Goal: Task Accomplishment & Management: Complete application form

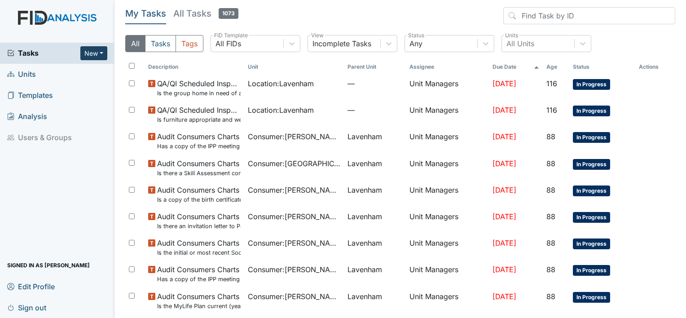
click at [100, 53] on button "New" at bounding box center [93, 53] width 27 height 14
click at [66, 75] on link "Form" at bounding box center [70, 72] width 71 height 14
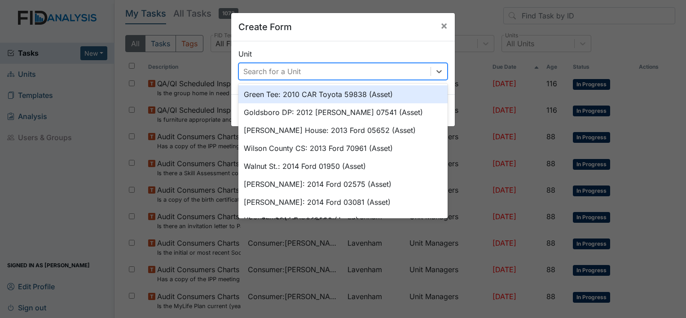
click at [282, 72] on div "Search for a Unit" at bounding box center [271, 71] width 57 height 11
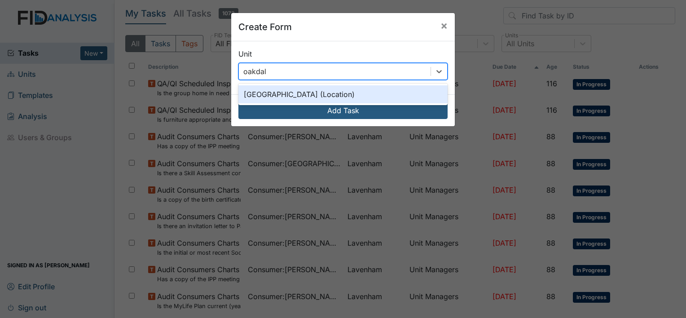
type input "oakdale"
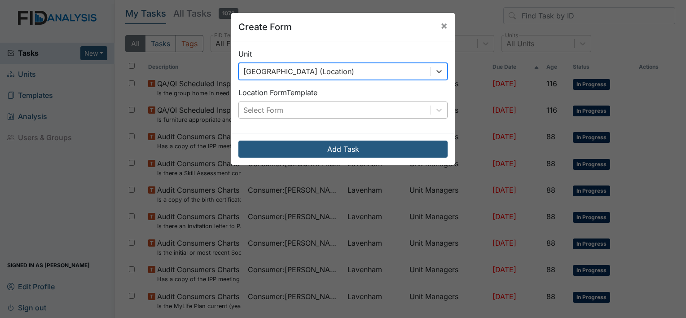
click at [278, 110] on div "Select Form" at bounding box center [263, 110] width 40 height 11
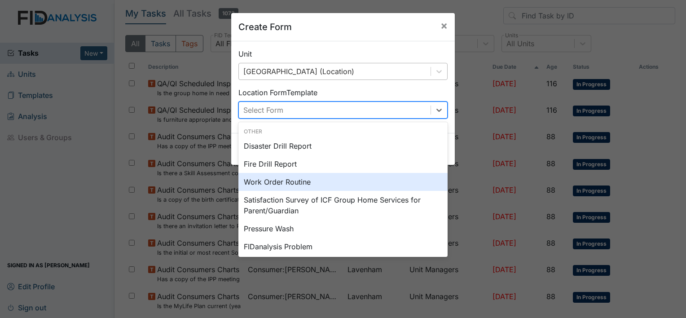
click at [275, 181] on div "Work Order Routine" at bounding box center [342, 182] width 209 height 18
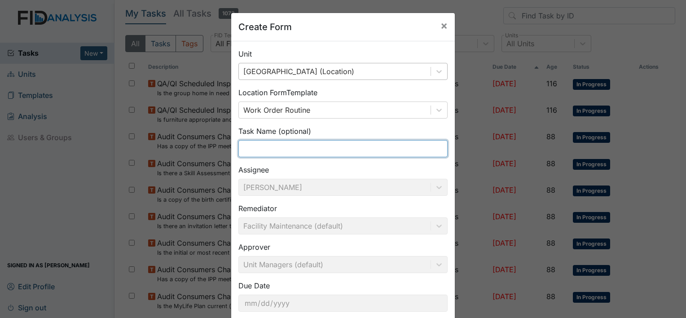
click at [283, 150] on input "text" at bounding box center [342, 148] width 209 height 17
type input "B"
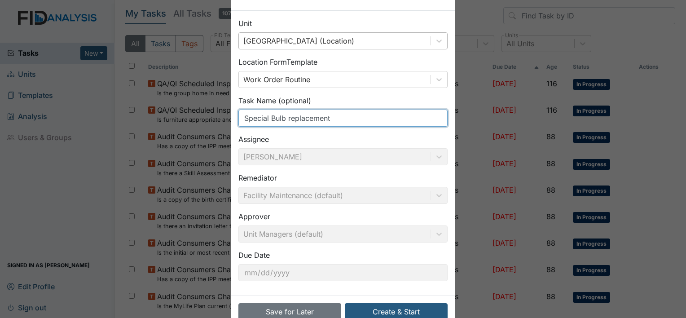
scroll to position [52, 0]
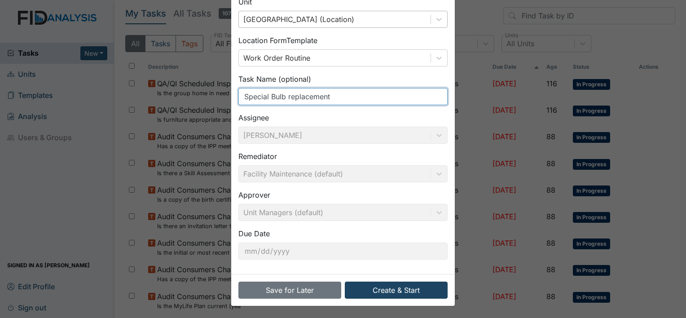
type input "Special Bulb replacement"
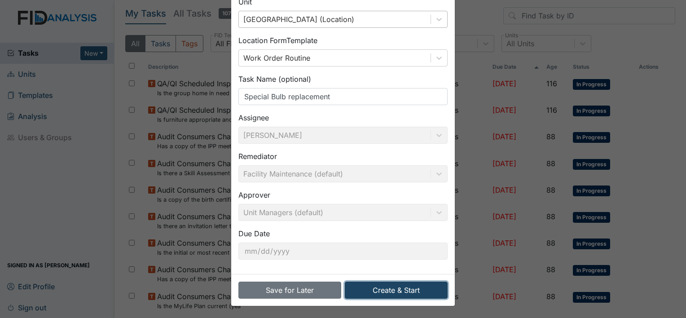
click at [397, 290] on button "Create & Start" at bounding box center [396, 289] width 103 height 17
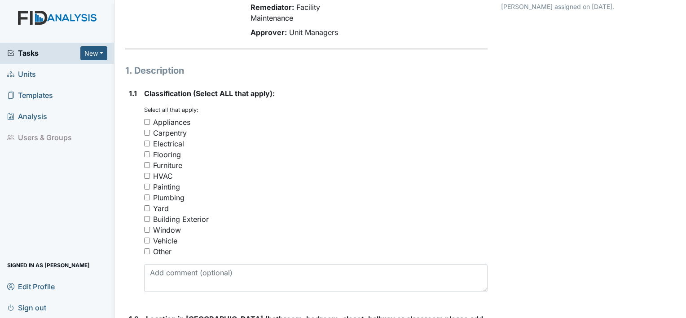
scroll to position [90, 0]
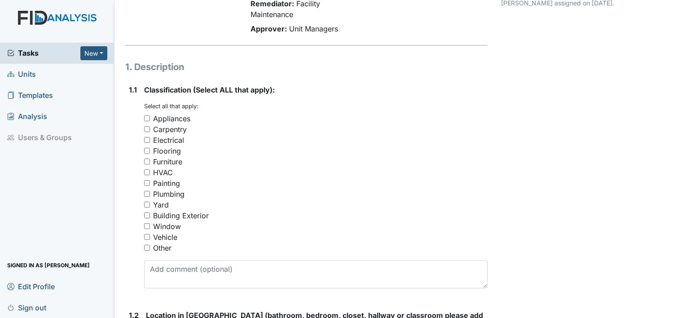
click at [147, 141] on input "Electrical" at bounding box center [147, 140] width 6 height 6
checkbox input "true"
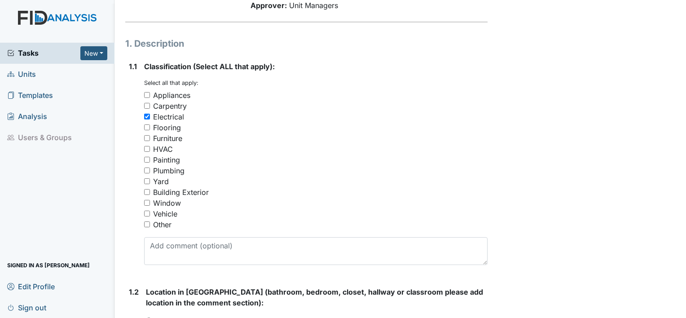
scroll to position [135, 0]
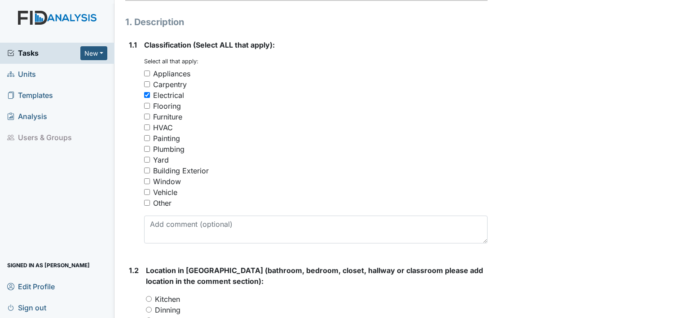
drag, startPoint x: 144, startPoint y: 115, endPoint x: 420, endPoint y: 118, distance: 276.5
click at [422, 118] on div "Furniture" at bounding box center [315, 116] width 343 height 11
click at [147, 202] on input "Other" at bounding box center [147, 203] width 6 height 6
checkbox input "true"
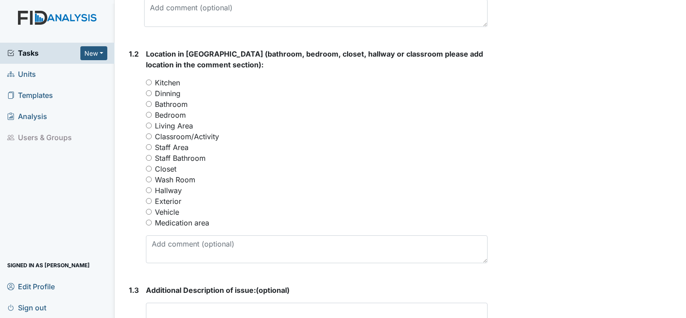
scroll to position [359, 0]
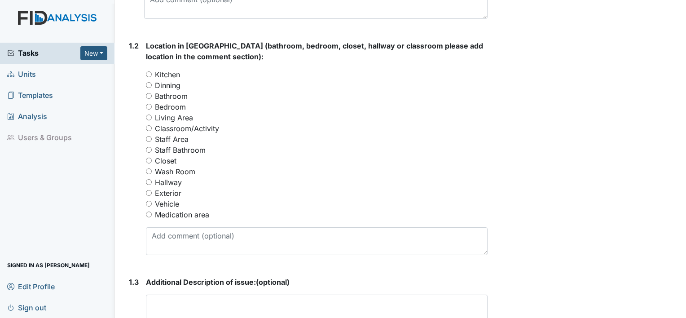
click at [150, 171] on input "Wash Room" at bounding box center [149, 171] width 6 height 6
radio input "true"
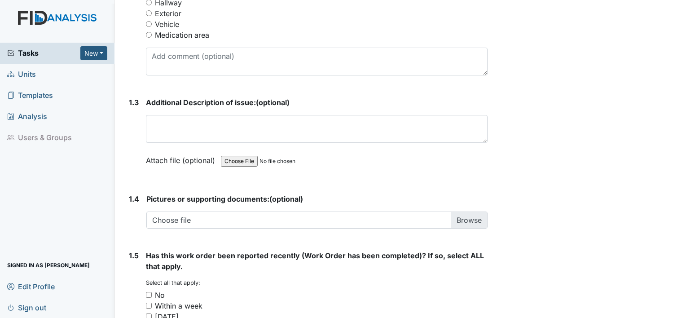
scroll to position [584, 0]
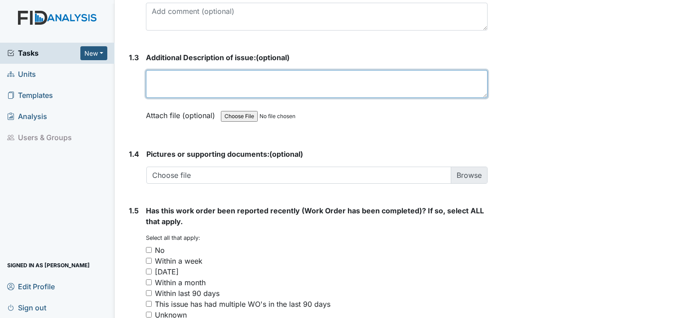
click at [182, 79] on textarea at bounding box center [317, 84] width 342 height 28
type textarea "Bulb needs to be replaced"
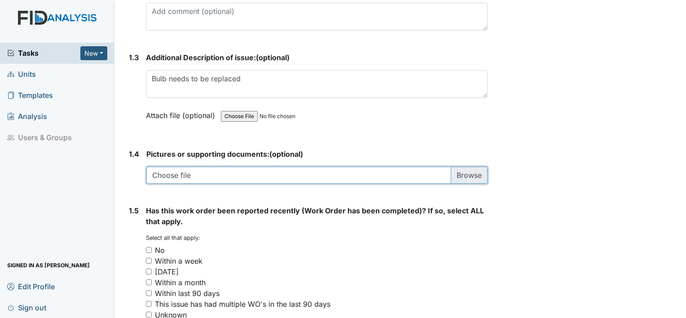
click at [453, 174] on input "file" at bounding box center [316, 175] width 341 height 17
type input "C:\fakepath\bulb.jpg"
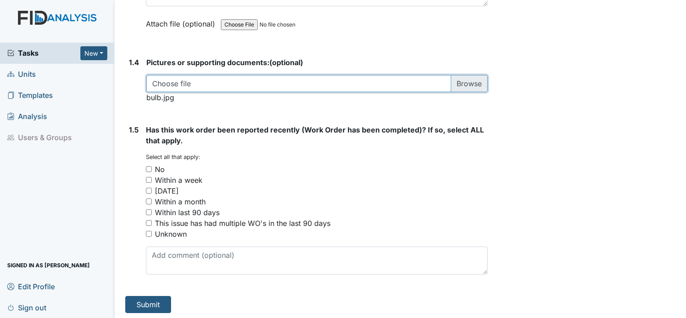
scroll to position [676, 0]
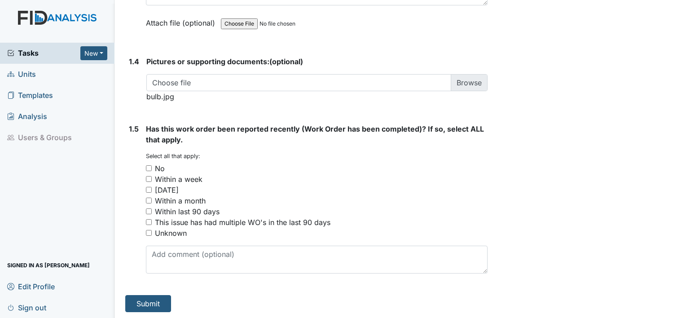
click at [147, 168] on input "No" at bounding box center [149, 168] width 6 height 6
checkbox input "true"
click at [167, 305] on button "Submit" at bounding box center [148, 303] width 46 height 17
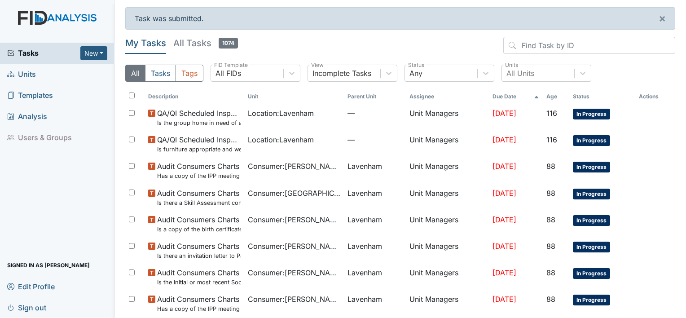
drag, startPoint x: 151, startPoint y: 60, endPoint x: 146, endPoint y: 56, distance: 6.0
drag, startPoint x: 146, startPoint y: 56, endPoint x: 131, endPoint y: 70, distance: 21.3
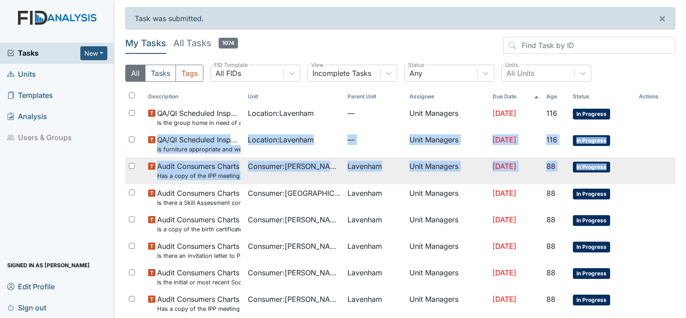
drag, startPoint x: 131, startPoint y: 70, endPoint x: 662, endPoint y: 157, distance: 538.0
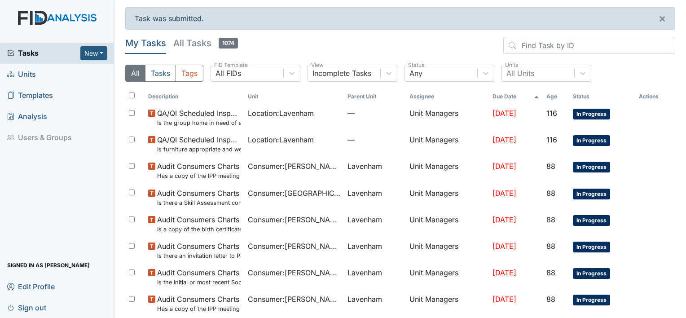
click at [675, 142] on main "Task was submitted. × My Tasks All Tasks 1074 All Tasks Tags All FIDs FID Templ…" at bounding box center [399, 159] width 571 height 318
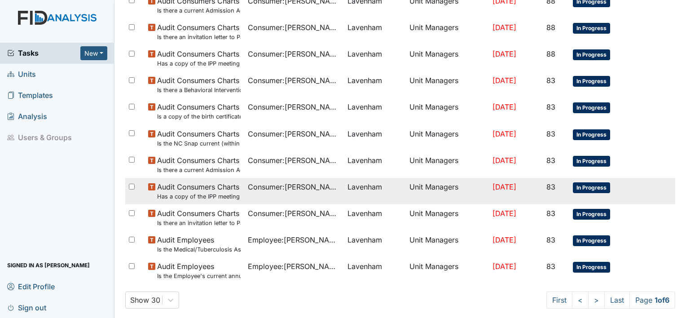
scroll to position [622, 0]
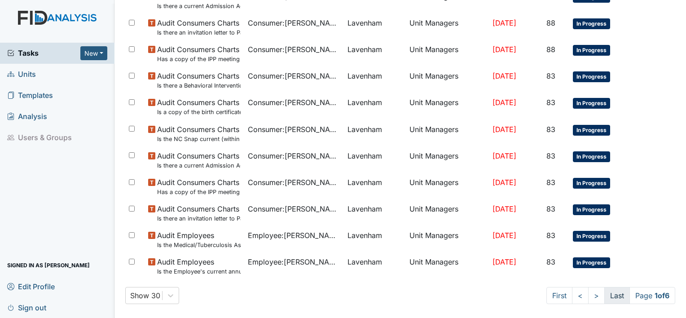
click at [615, 294] on link "Last" at bounding box center [617, 295] width 26 height 17
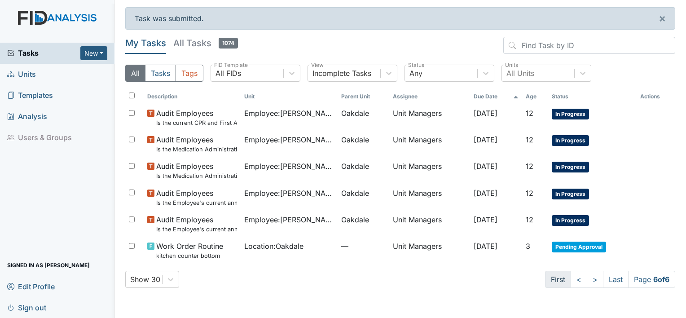
click at [549, 277] on link "First" at bounding box center [558, 279] width 26 height 17
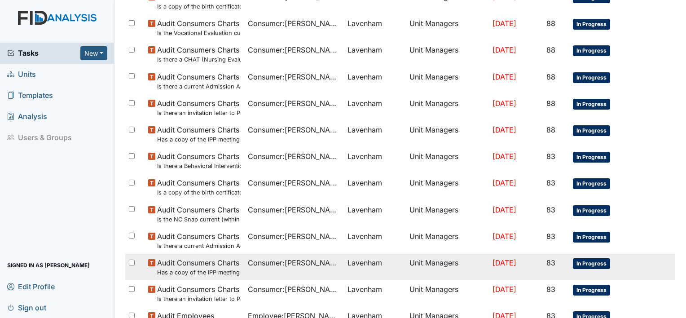
scroll to position [622, 0]
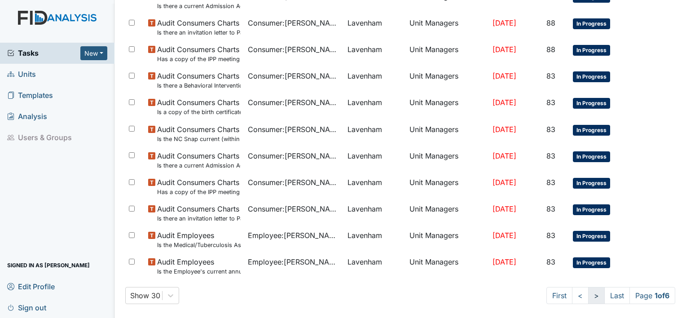
click at [588, 299] on link ">" at bounding box center [596, 295] width 17 height 17
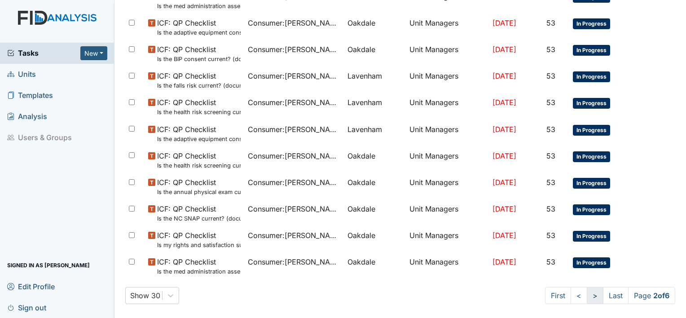
click at [587, 293] on link ">" at bounding box center [595, 295] width 17 height 17
click at [586, 293] on link ">" at bounding box center [594, 295] width 17 height 17
click at [587, 293] on link ">" at bounding box center [595, 295] width 17 height 17
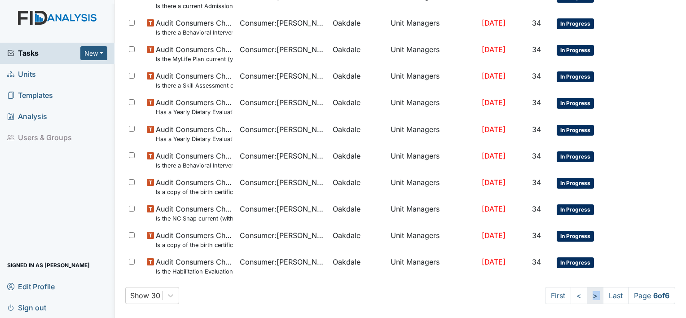
click at [587, 291] on link ">" at bounding box center [595, 295] width 17 height 17
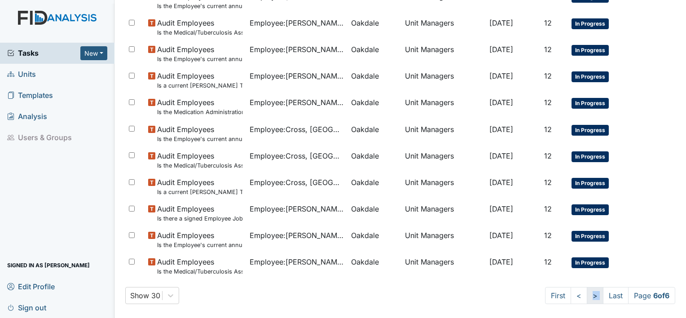
click at [587, 291] on link ">" at bounding box center [595, 295] width 17 height 17
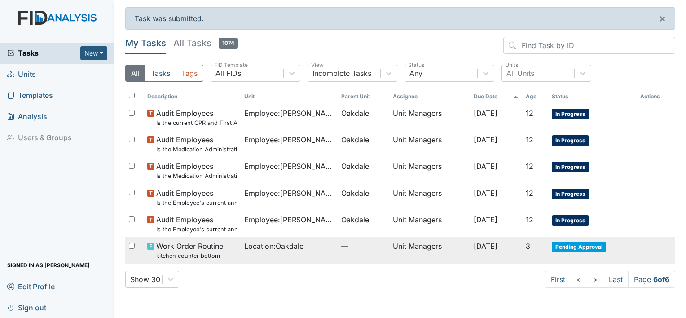
drag, startPoint x: 347, startPoint y: 246, endPoint x: 345, endPoint y: 250, distance: 4.6
click at [345, 250] on span "—" at bounding box center [363, 246] width 44 height 11
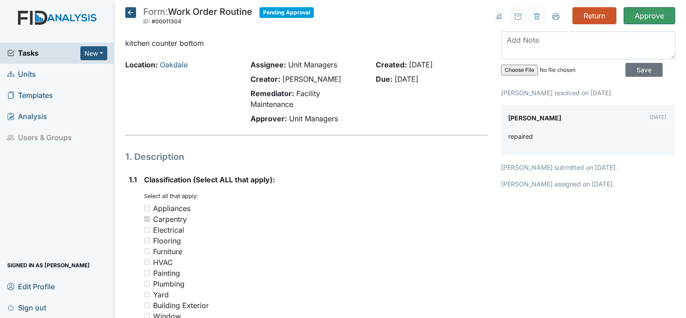
click at [134, 239] on div "1.1" at bounding box center [133, 279] width 8 height 211
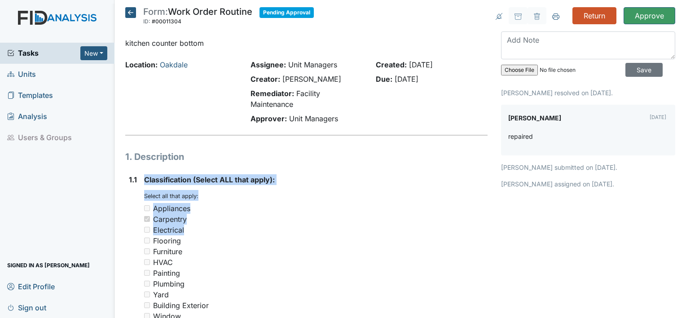
drag, startPoint x: 142, startPoint y: 242, endPoint x: 134, endPoint y: 237, distance: 9.3
click at [134, 237] on div "1.1 Classification (Select ALL that apply): You must select one or more of the …" at bounding box center [306, 279] width 362 height 211
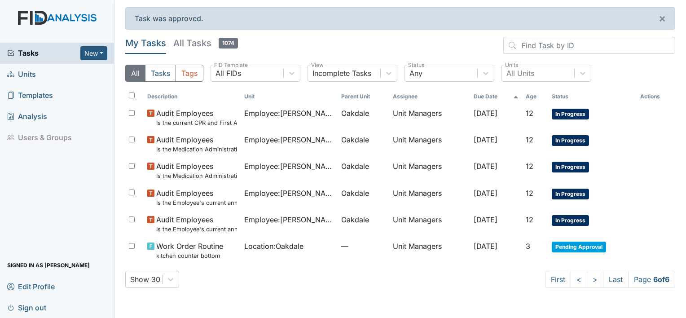
click at [27, 56] on span "Tasks" at bounding box center [43, 53] width 73 height 11
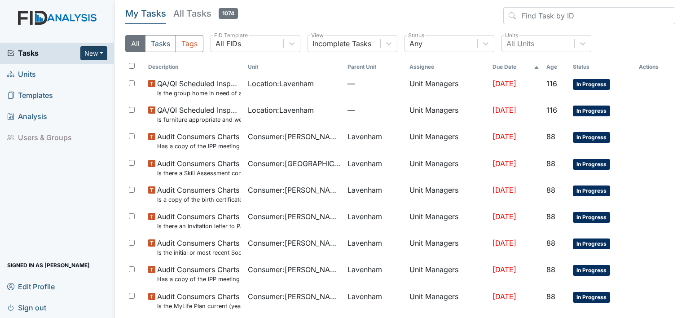
click at [92, 55] on button "New" at bounding box center [93, 53] width 27 height 14
click at [66, 70] on link "Form" at bounding box center [70, 72] width 71 height 14
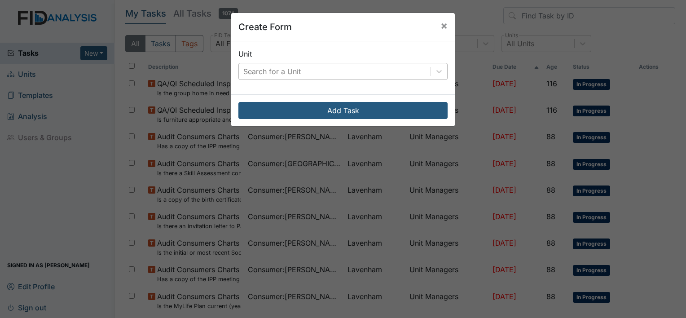
click at [315, 72] on div "Search for a Unit" at bounding box center [335, 71] width 192 height 16
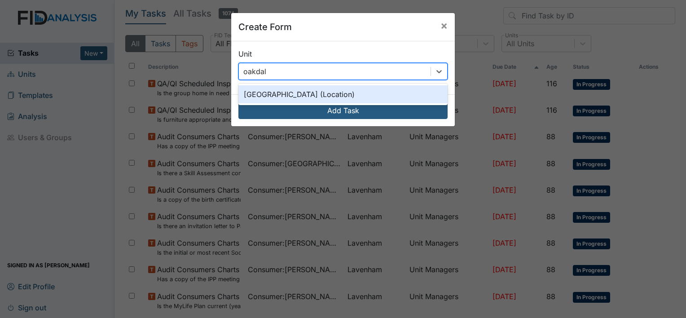
type input "oakdale"
click at [291, 99] on div "Oakdale (Location)" at bounding box center [342, 94] width 209 height 18
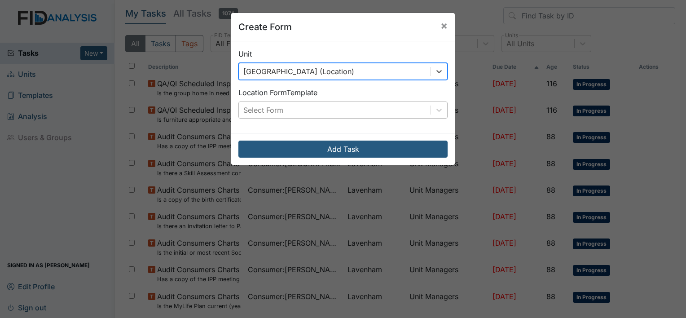
click at [293, 111] on div "Select Form" at bounding box center [335, 110] width 192 height 16
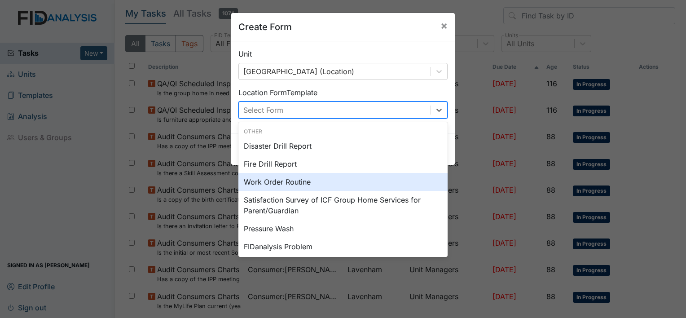
click at [269, 183] on div "Work Order Routine" at bounding box center [342, 182] width 209 height 18
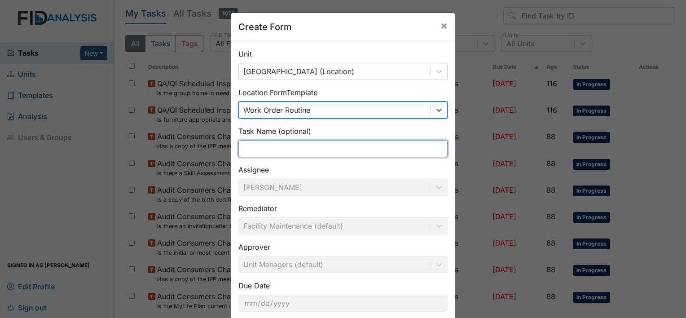
click at [280, 150] on input "text" at bounding box center [342, 148] width 209 height 17
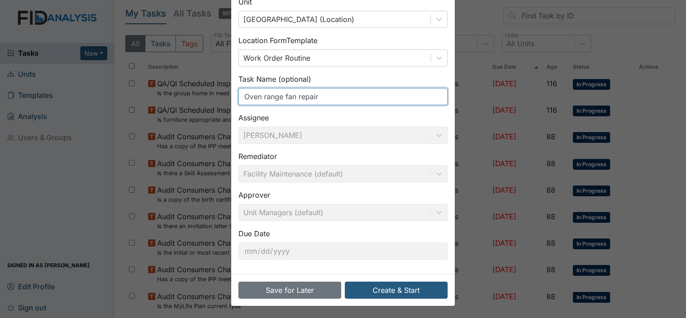
scroll to position [52, 0]
type input "Oven range fan repair"
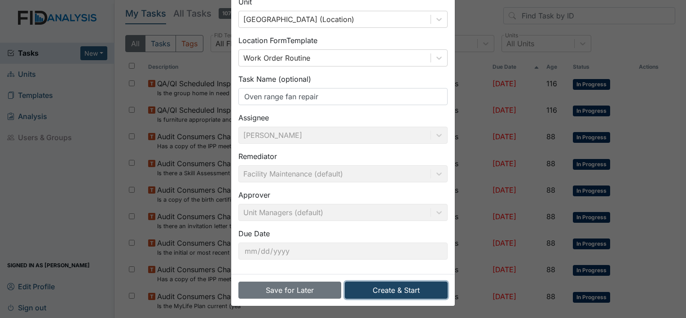
click at [402, 292] on button "Create & Start" at bounding box center [396, 289] width 103 height 17
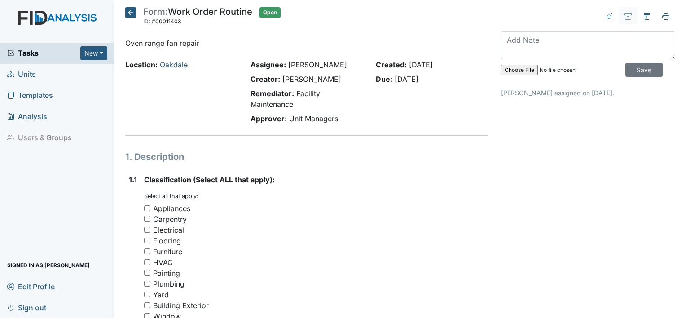
click at [145, 262] on input "HVAC" at bounding box center [147, 262] width 6 height 6
checkbox input "true"
click at [145, 206] on input "Appliances" at bounding box center [147, 208] width 6 height 6
checkbox input "true"
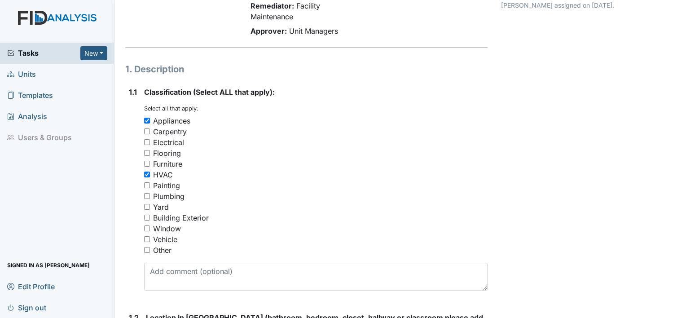
scroll to position [90, 0]
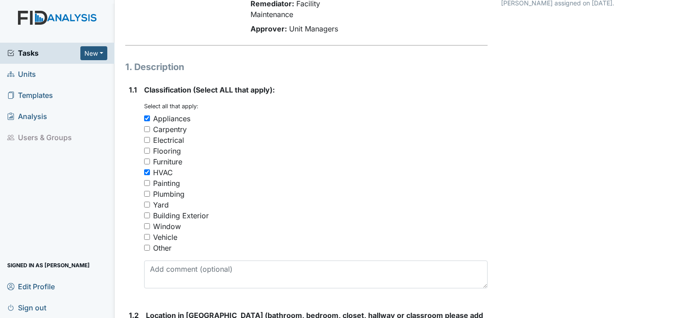
click at [144, 142] on div "Electrical" at bounding box center [315, 140] width 343 height 11
click at [145, 140] on input "Electrical" at bounding box center [147, 140] width 6 height 6
checkbox input "true"
click at [128, 140] on div "1.1 Classification (Select ALL that apply): You must select one or more of the …" at bounding box center [306, 189] width 362 height 211
drag, startPoint x: 128, startPoint y: 140, endPoint x: 129, endPoint y: 133, distance: 6.7
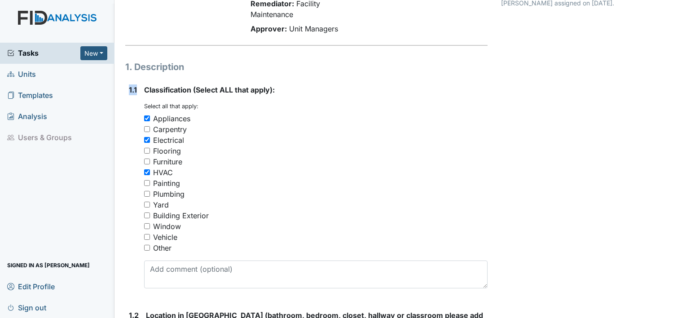
click at [129, 133] on div "1.1" at bounding box center [133, 189] width 8 height 211
drag, startPoint x: 129, startPoint y: 133, endPoint x: 127, endPoint y: 127, distance: 5.6
click at [127, 127] on div "1.1 Classification (Select ALL that apply): You must select one or more of the …" at bounding box center [306, 189] width 362 height 211
drag, startPoint x: 123, startPoint y: 124, endPoint x: 117, endPoint y: 119, distance: 7.4
click at [117, 119] on main "Form: Work Order Routine ID: #00011403 Open Autosaving... Oven range fan repair…" at bounding box center [399, 159] width 571 height 318
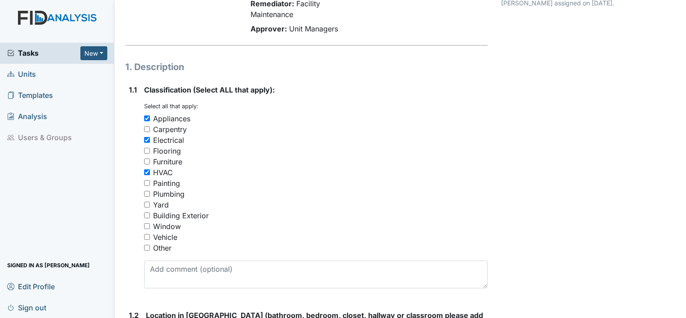
click at [117, 117] on main "Form: Work Order Routine ID: #00011403 Open Autosaving... Oven range fan repair…" at bounding box center [399, 159] width 571 height 318
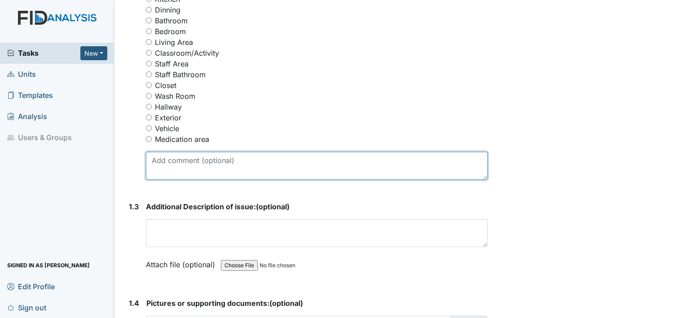
scroll to position [404, 0]
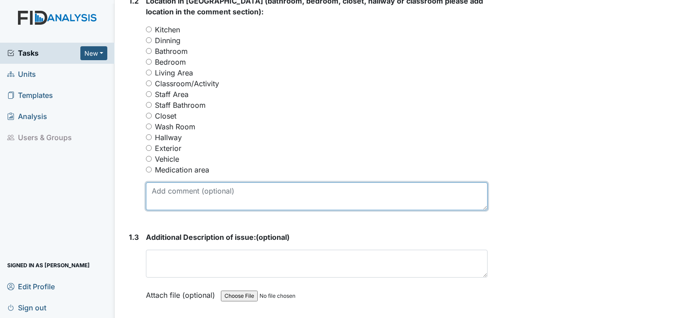
drag, startPoint x: 212, startPoint y: 107, endPoint x: 192, endPoint y: 98, distance: 22.7
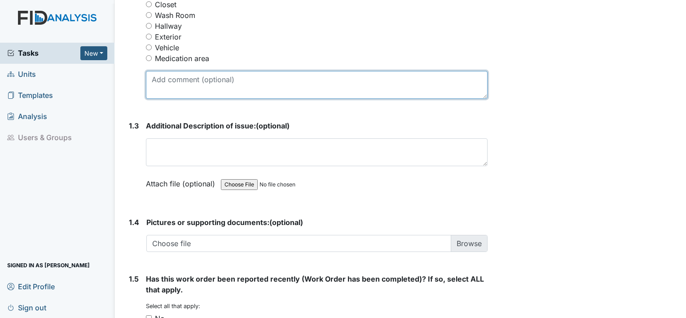
scroll to position [494, 0]
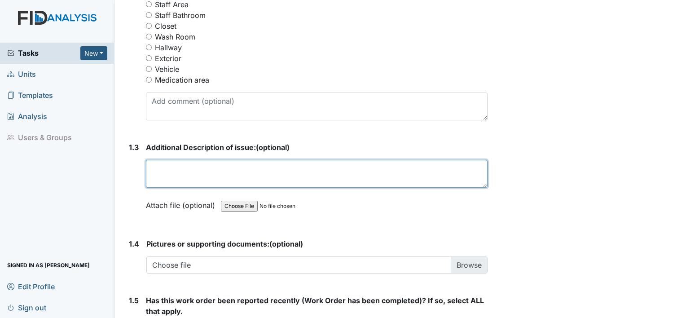
click at [216, 162] on textarea at bounding box center [317, 174] width 342 height 28
type textarea "L"
click at [167, 167] on textarea "The that sits above the stovetop for ventilation has quit working." at bounding box center [317, 174] width 342 height 28
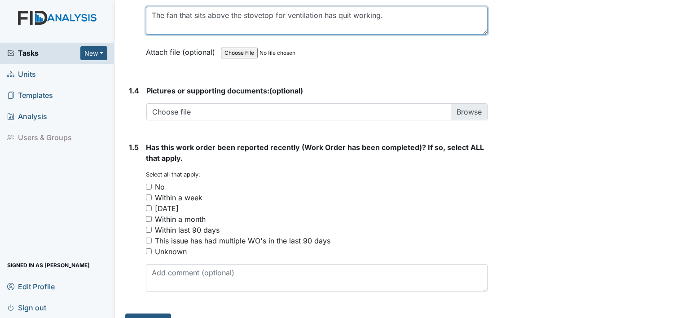
scroll to position [665, 0]
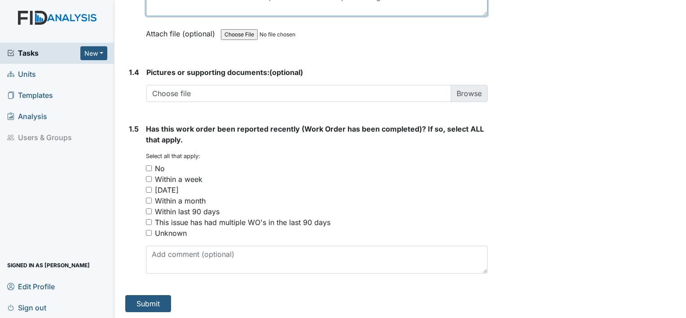
type textarea "The fan that sits above the stovetop for ventilation has quit working."
click at [149, 167] on input "No" at bounding box center [149, 168] width 6 height 6
checkbox input "true"
click at [150, 233] on input "Unknown" at bounding box center [149, 233] width 6 height 6
checkbox input "true"
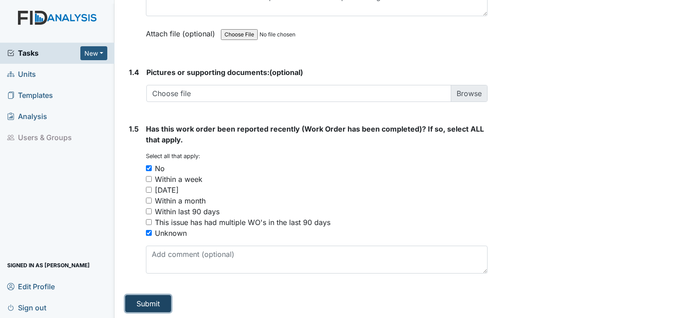
click at [155, 303] on button "Submit" at bounding box center [148, 303] width 46 height 17
click at [162, 306] on button "Submit" at bounding box center [148, 303] width 46 height 17
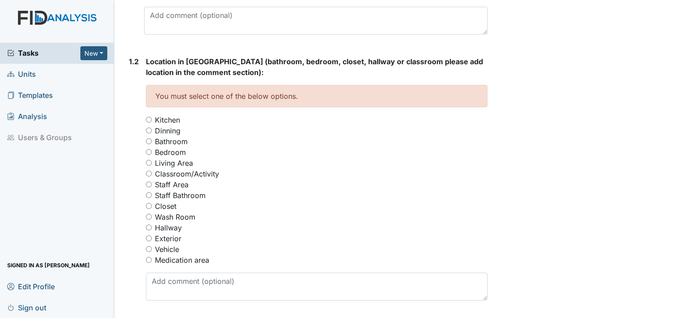
scroll to position [359, 0]
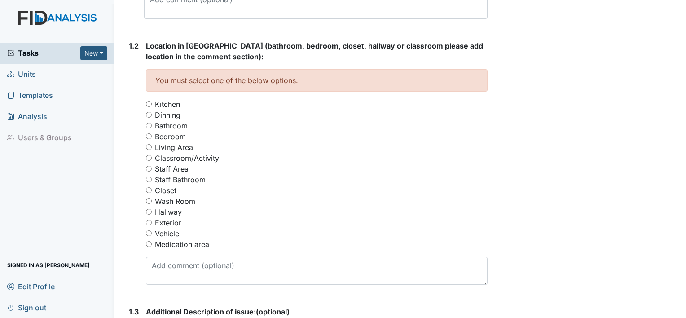
click at [149, 101] on input "Kitchen" at bounding box center [149, 104] width 6 height 6
radio input "true"
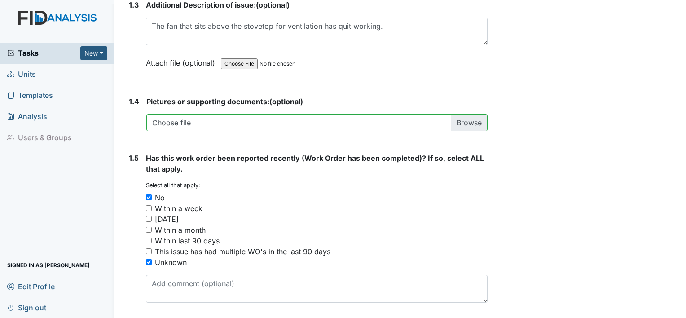
scroll to position [695, 0]
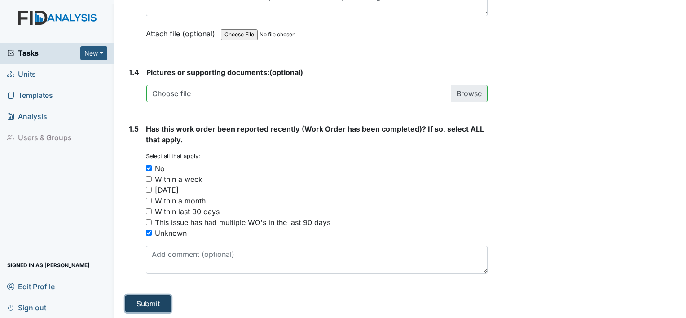
click at [151, 303] on button "Submit" at bounding box center [148, 303] width 46 height 17
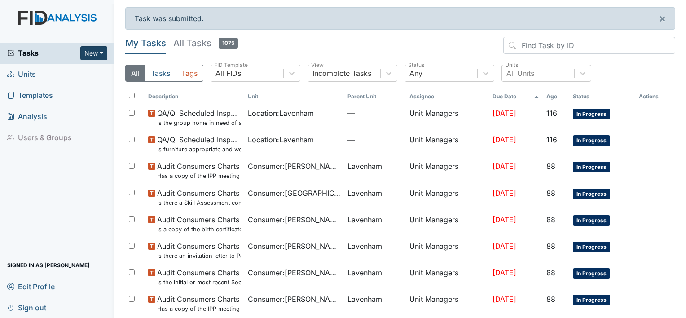
click at [88, 51] on button "New" at bounding box center [93, 53] width 27 height 14
click at [59, 71] on link "Form" at bounding box center [70, 72] width 71 height 14
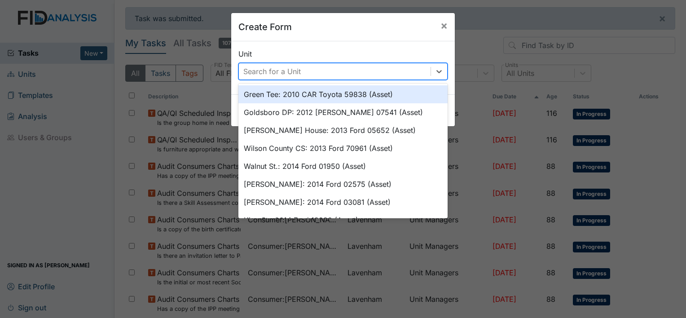
click at [256, 72] on div "Search for a Unit" at bounding box center [271, 71] width 57 height 11
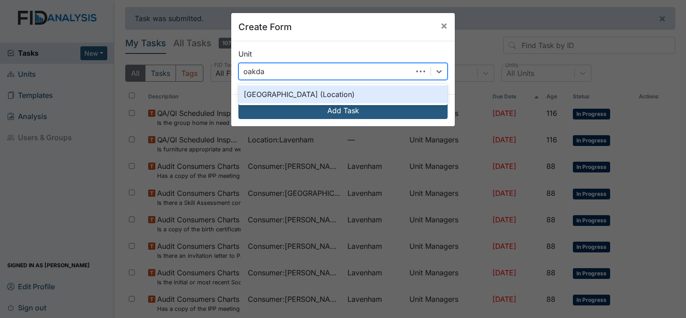
type input "oakdale"
click at [326, 95] on div "Oakdale (Location)" at bounding box center [342, 94] width 209 height 18
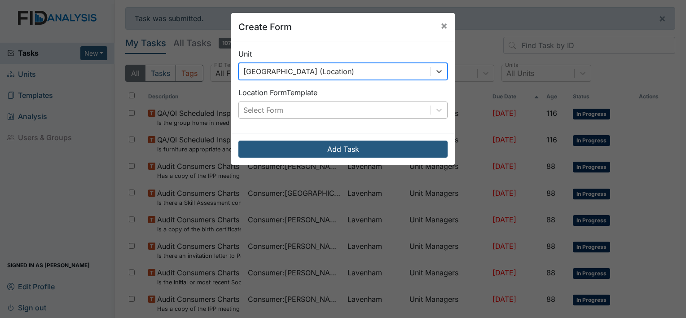
click at [308, 110] on div "Select Form" at bounding box center [335, 110] width 192 height 16
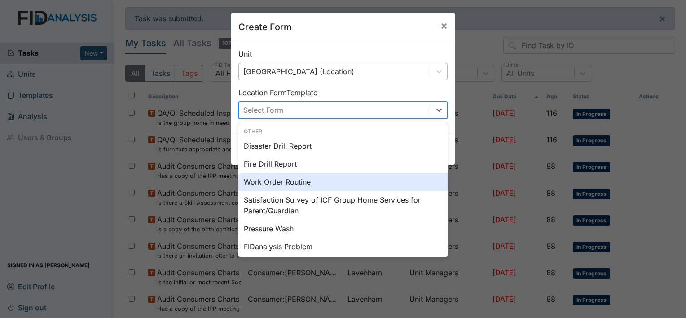
click at [260, 189] on div "Work Order Routine" at bounding box center [342, 182] width 209 height 18
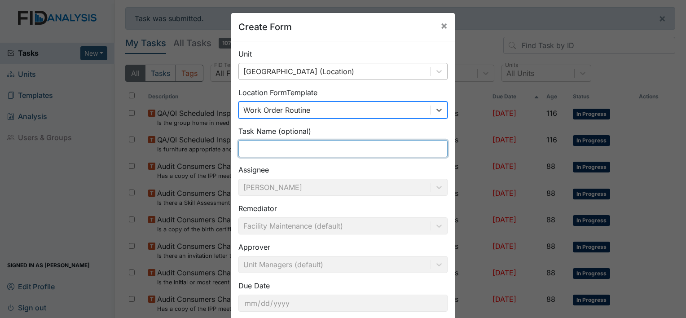
click at [303, 147] on input "text" at bounding box center [342, 148] width 209 height 17
drag, startPoint x: 304, startPoint y: 146, endPoint x: 311, endPoint y: 150, distance: 7.2
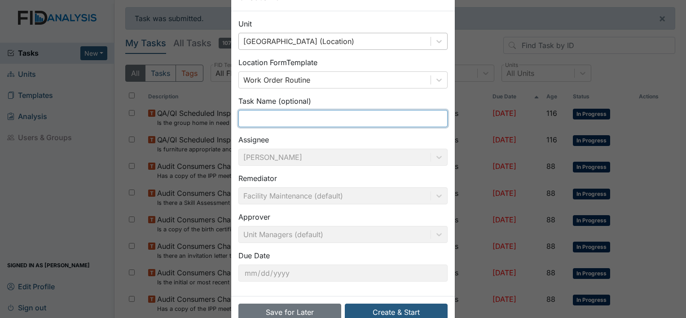
scroll to position [45, 0]
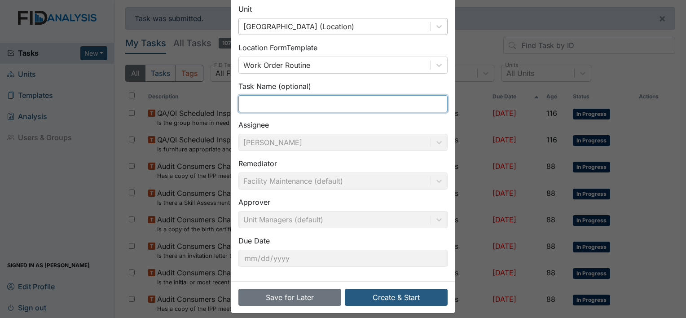
click at [287, 106] on input "text" at bounding box center [342, 103] width 209 height 17
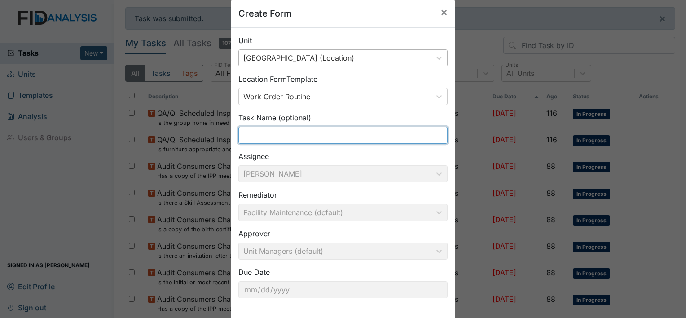
scroll to position [0, 0]
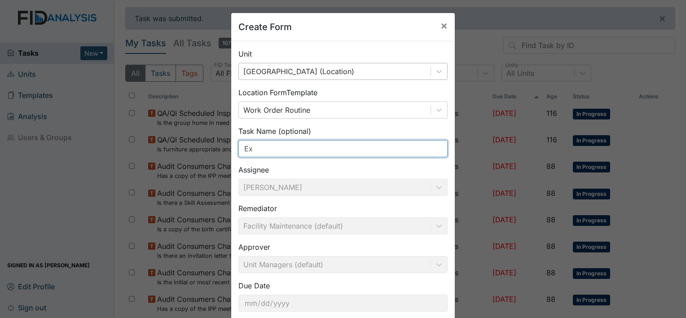
type input "E"
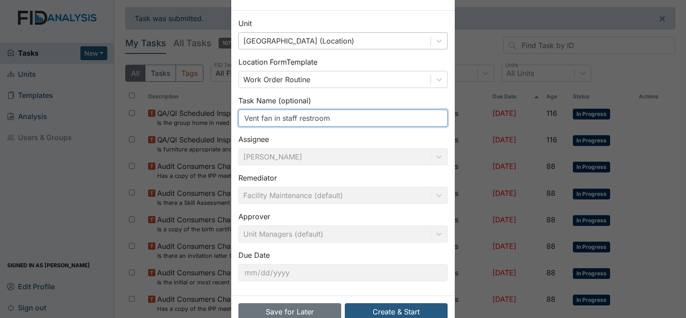
scroll to position [52, 0]
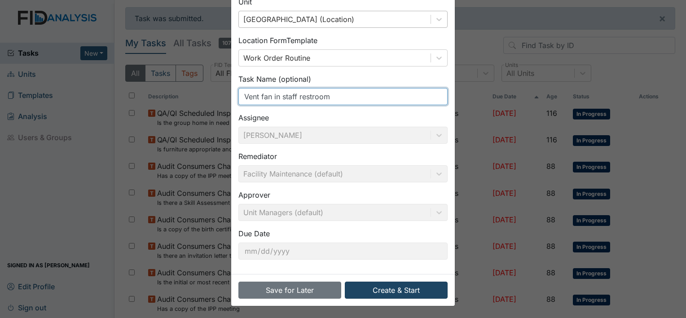
type input "Vent fan in staff restroom"
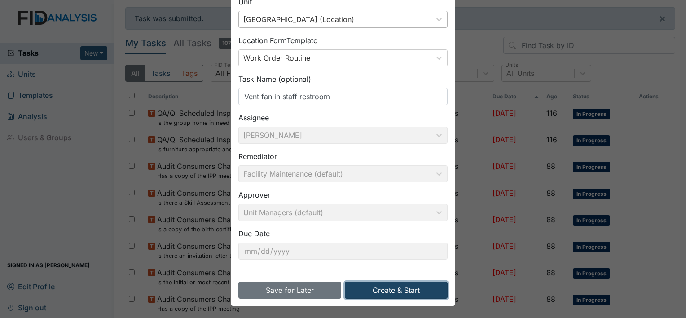
click at [407, 290] on button "Create & Start" at bounding box center [396, 289] width 103 height 17
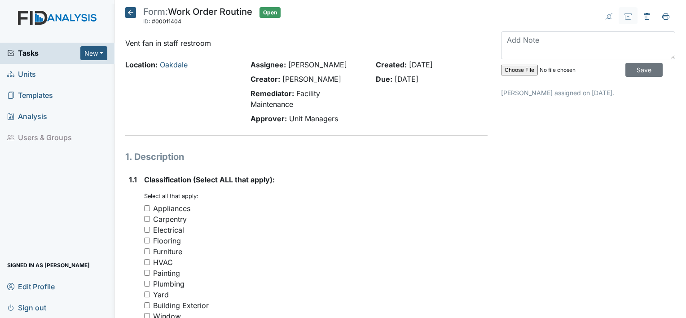
scroll to position [45, 0]
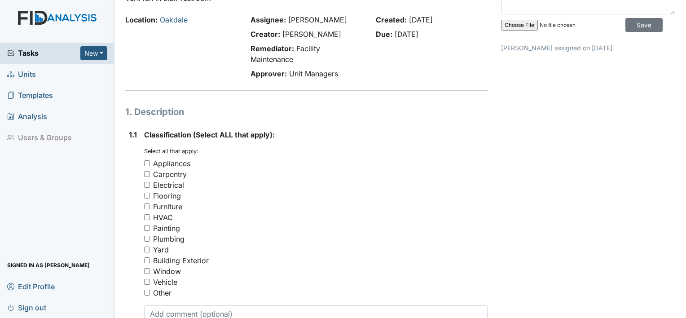
click at [147, 186] on input "Electrical" at bounding box center [147, 185] width 6 height 6
checkbox input "true"
click at [145, 220] on div "HVAC" at bounding box center [315, 217] width 343 height 11
click at [145, 219] on input "HVAC" at bounding box center [147, 217] width 6 height 6
checkbox input "true"
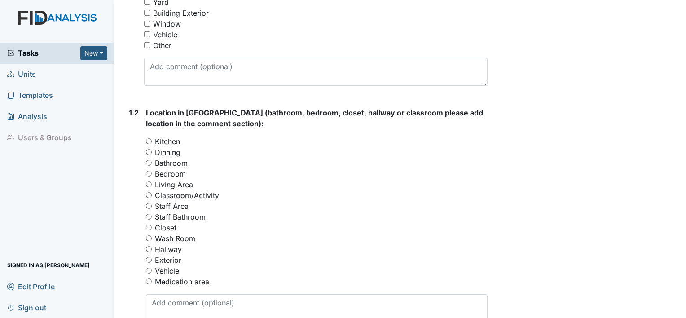
scroll to position [359, 0]
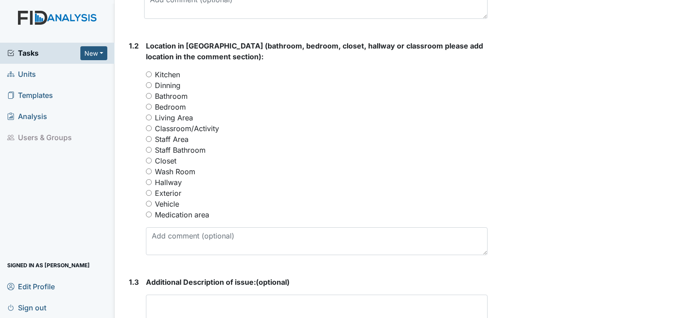
click at [148, 149] on input "Staff Bathroom" at bounding box center [149, 150] width 6 height 6
radio input "true"
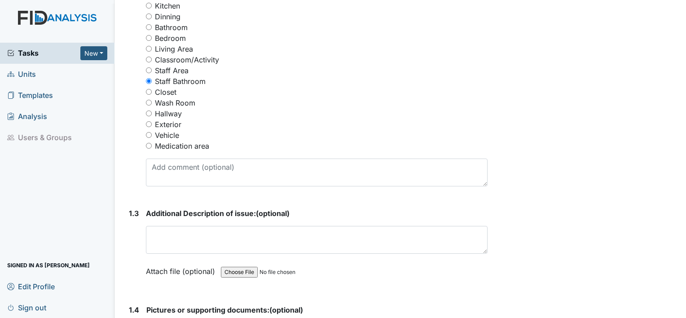
scroll to position [449, 0]
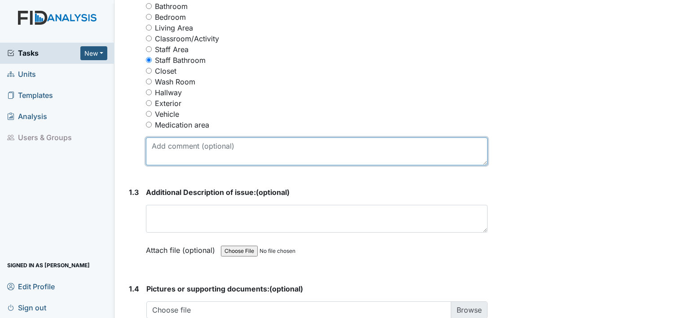
click at [241, 142] on textarea at bounding box center [317, 151] width 342 height 28
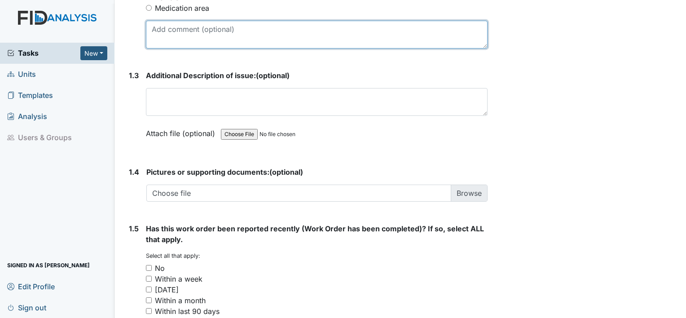
scroll to position [584, 0]
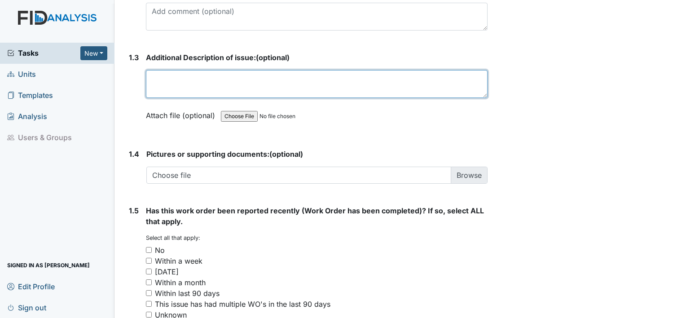
click at [194, 72] on textarea at bounding box center [317, 84] width 342 height 28
